Goal: Task Accomplishment & Management: Use online tool/utility

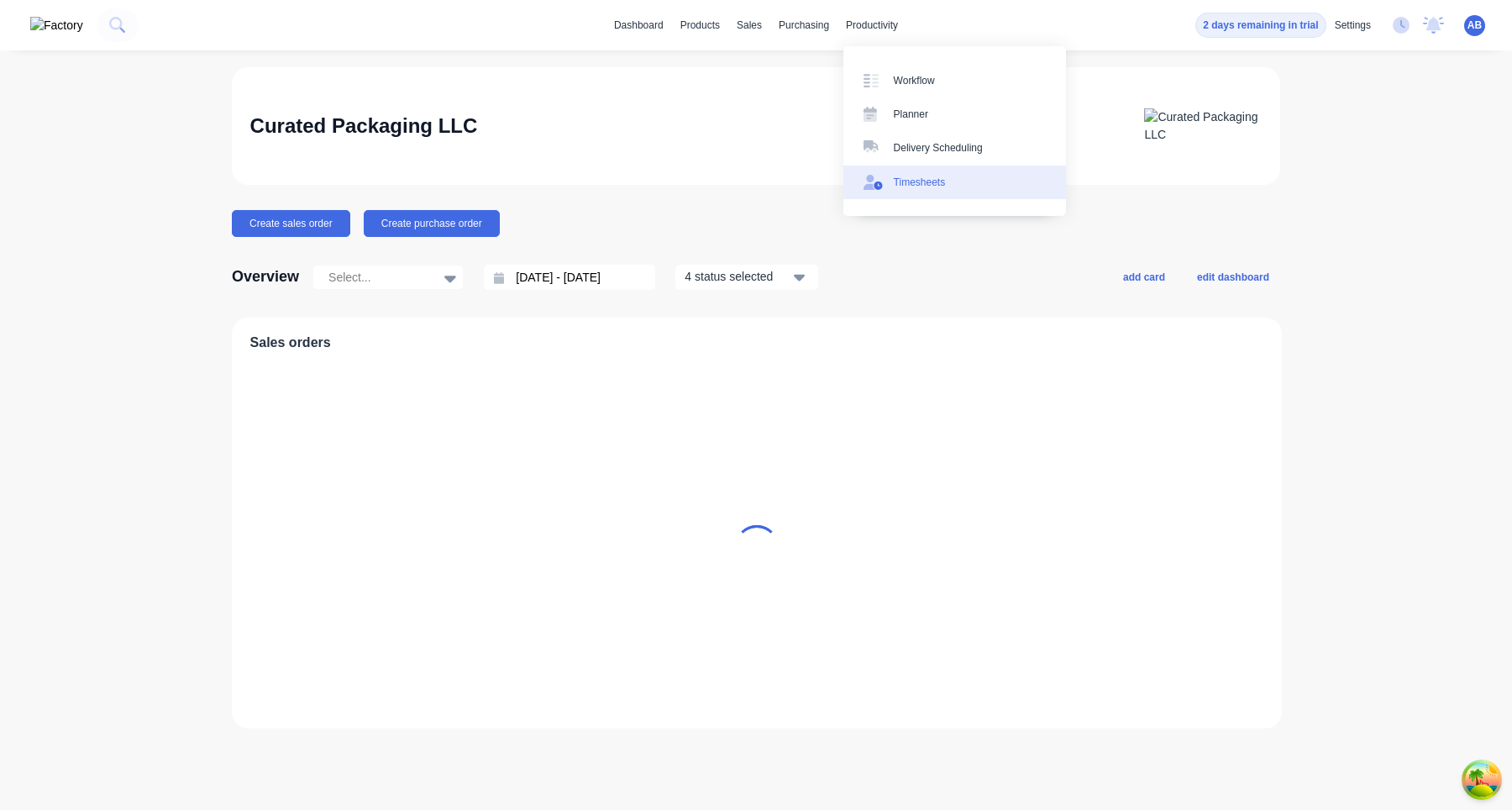
click at [919, 185] on div "Timesheets" at bounding box center [921, 183] width 52 height 16
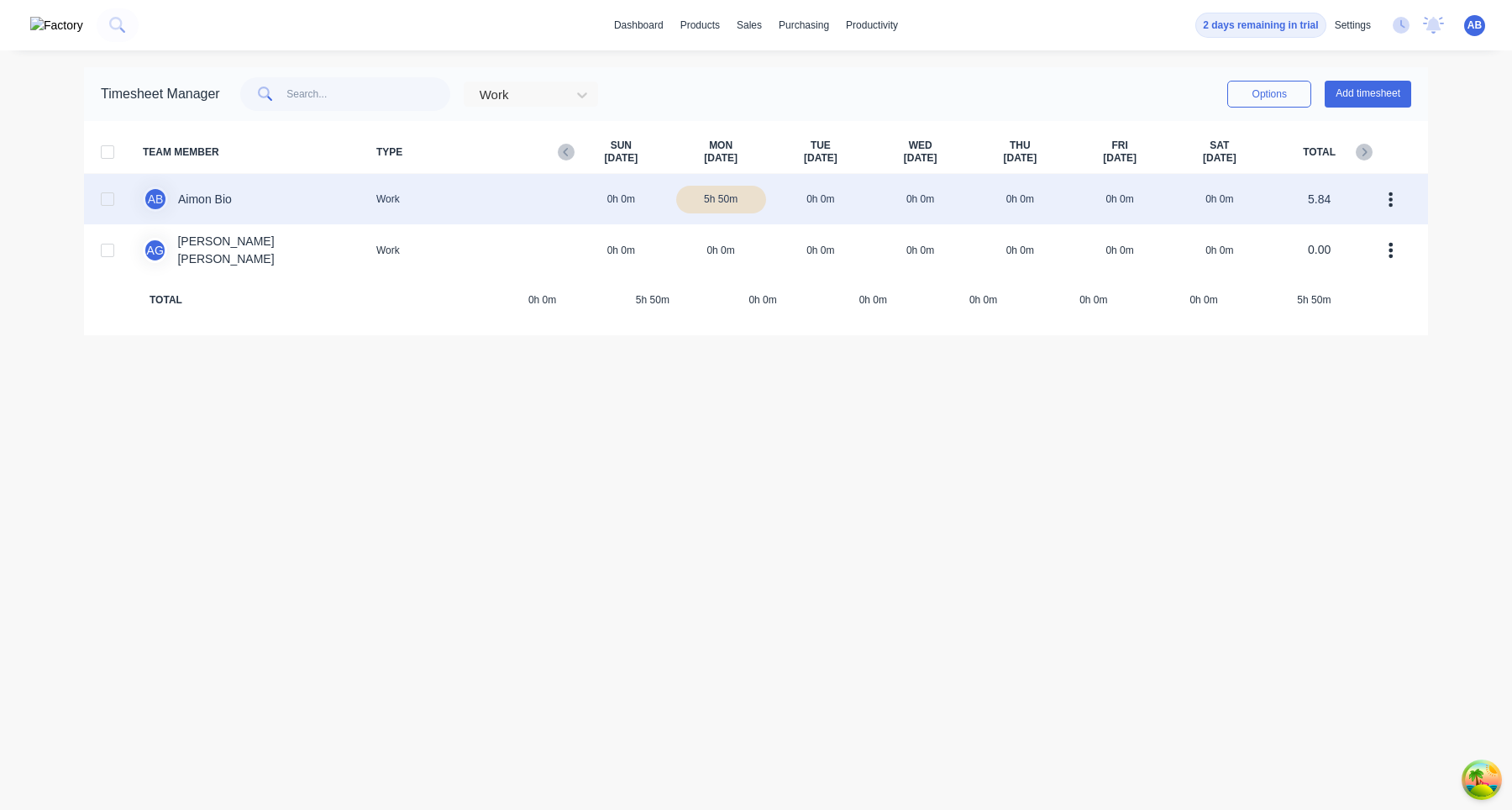
click at [111, 197] on div at bounding box center [107, 199] width 34 height 34
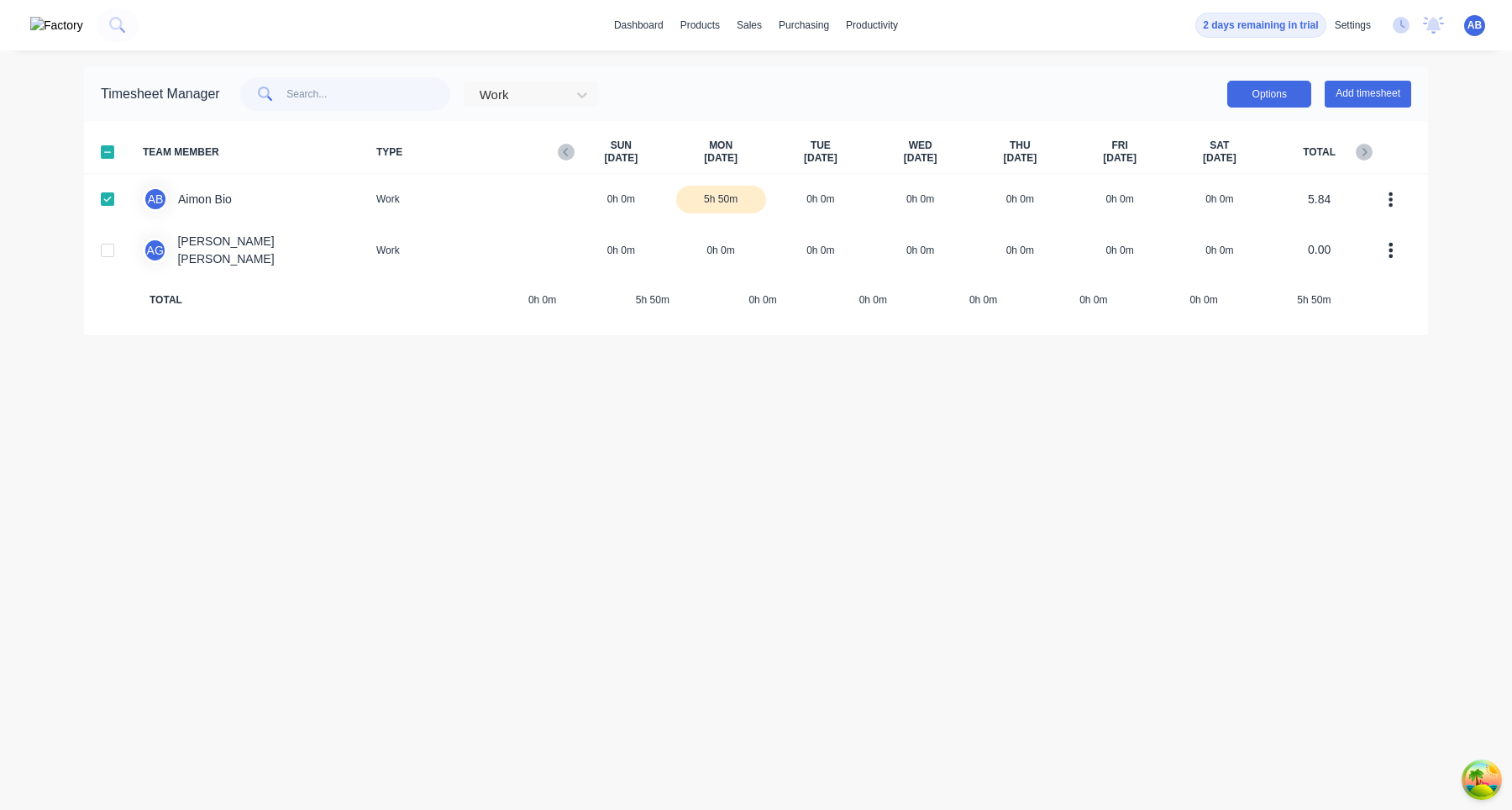
click at [1292, 90] on button "Options" at bounding box center [1269, 94] width 84 height 27
click at [920, 491] on div "Timesheet Manager Work Options Add timesheet TEAM MEMBER TYPE SUN Sep 28th MON …" at bounding box center [756, 430] width 1344 height 726
